Goal: Task Accomplishment & Management: Use online tool/utility

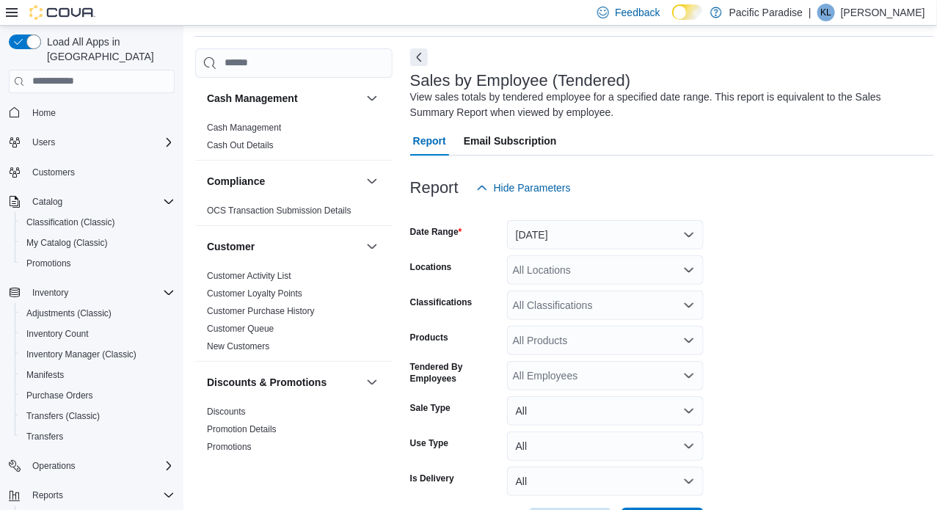
scroll to position [530, 0]
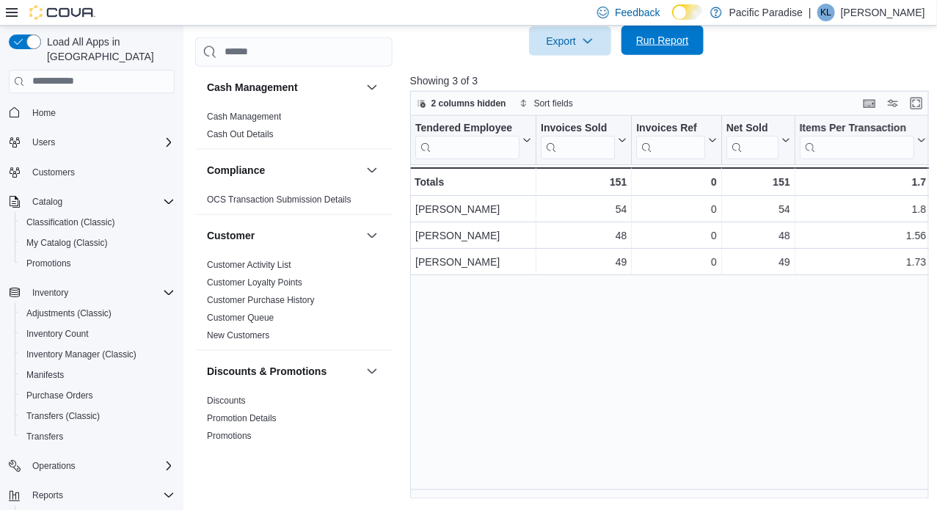
click at [672, 31] on span "Run Report" at bounding box center [662, 40] width 65 height 29
click at [669, 51] on span "Run Report" at bounding box center [662, 40] width 65 height 29
click at [507, 488] on div "Tendered Employee Click to view column header actions Invoices Sold Click to vi…" at bounding box center [672, 307] width 525 height 383
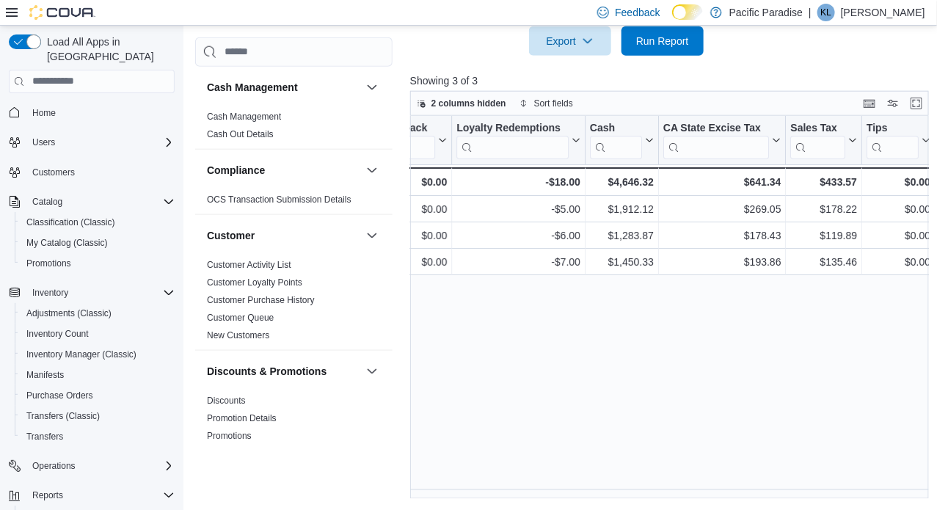
click at [889, 15] on p "[PERSON_NAME]" at bounding box center [883, 13] width 84 height 18
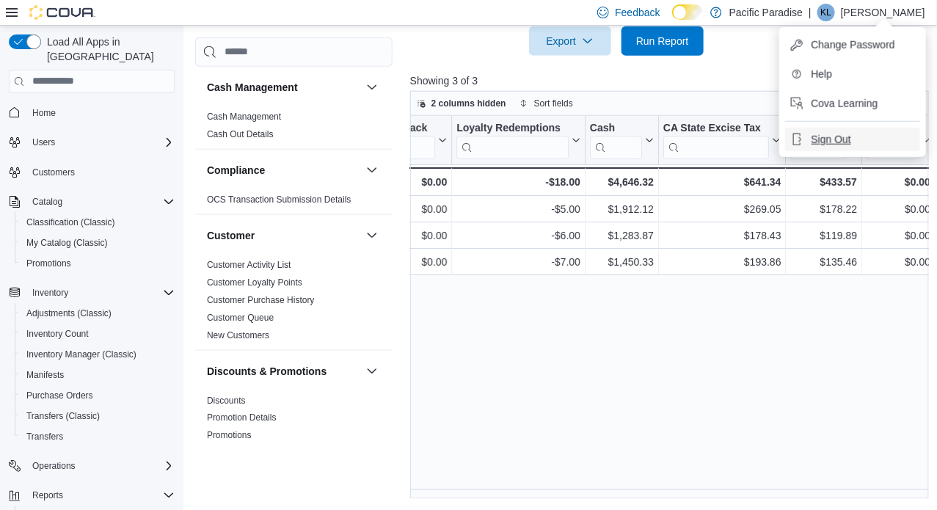
click at [875, 145] on button "Sign Out" at bounding box center [852, 139] width 135 height 23
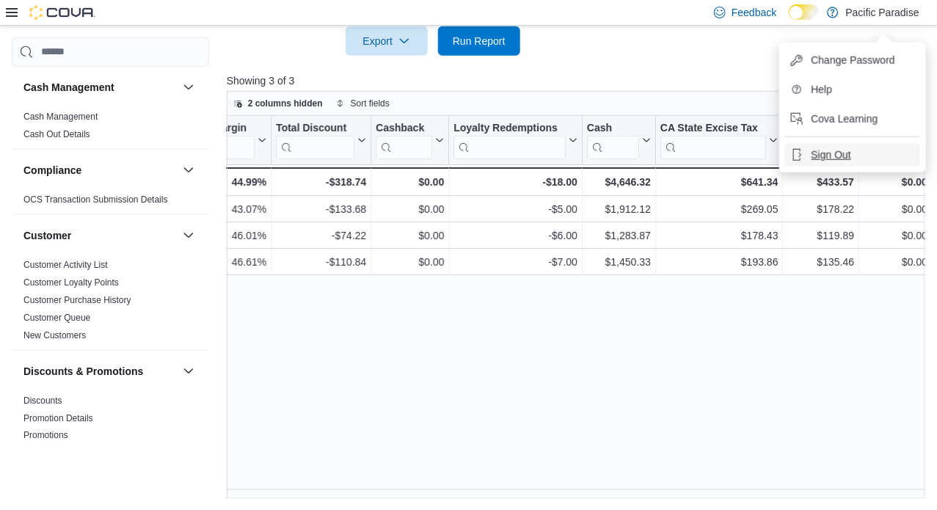
scroll to position [0, 1408]
